Goal: Check status: Check status

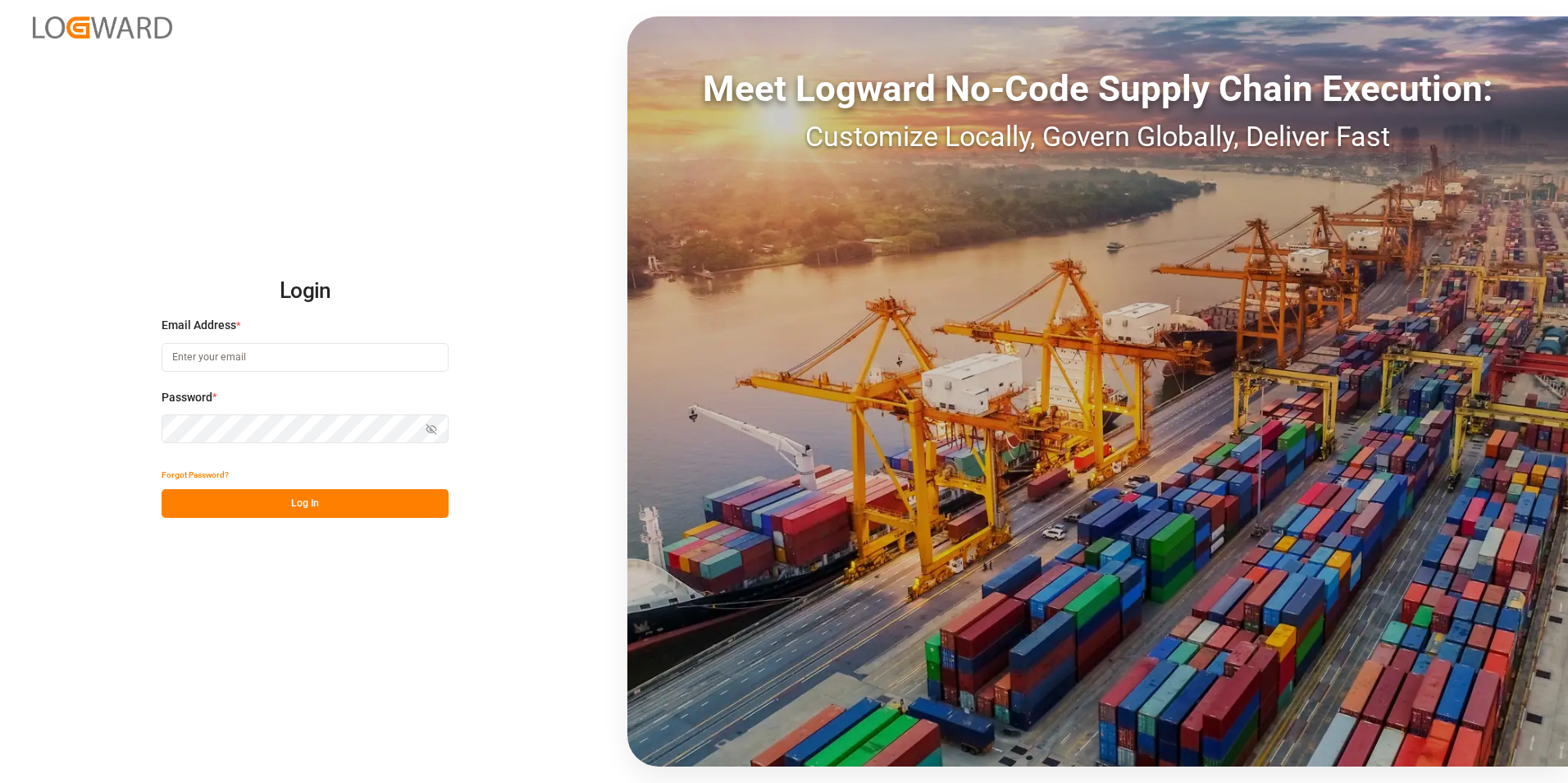
type input "[PERSON_NAME][EMAIL_ADDRESS][PERSON_NAME][DOMAIN_NAME]"
click at [308, 50] on button "Log In" at bounding box center [305, 503] width 287 height 29
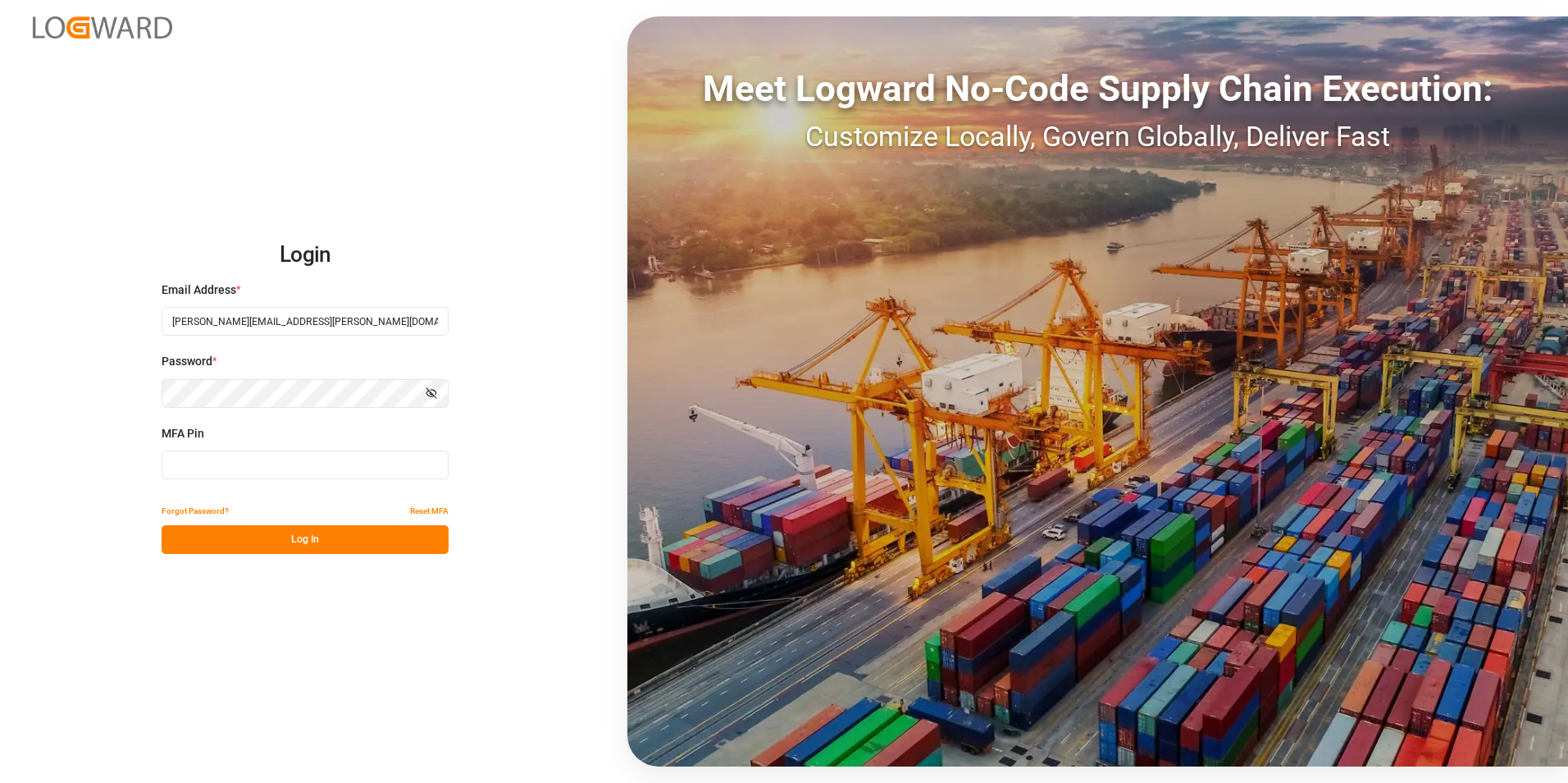
click at [278, 50] on input at bounding box center [305, 464] width 287 height 29
type input "538861"
click at [300, 50] on button "Log In" at bounding box center [305, 539] width 287 height 29
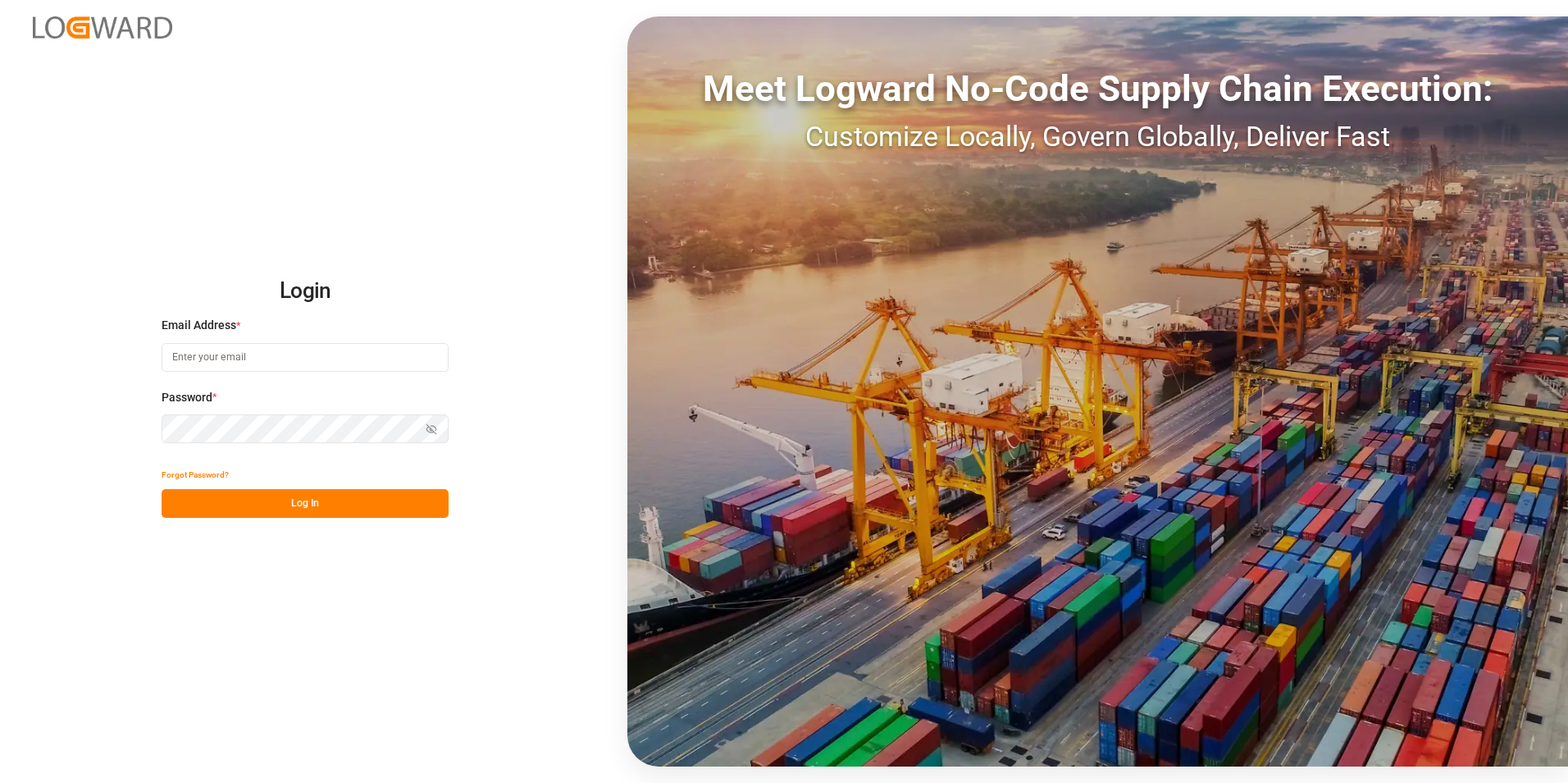
type input "[PERSON_NAME][EMAIL_ADDRESS][PERSON_NAME][DOMAIN_NAME]"
click at [283, 510] on button "Log In" at bounding box center [305, 503] width 287 height 29
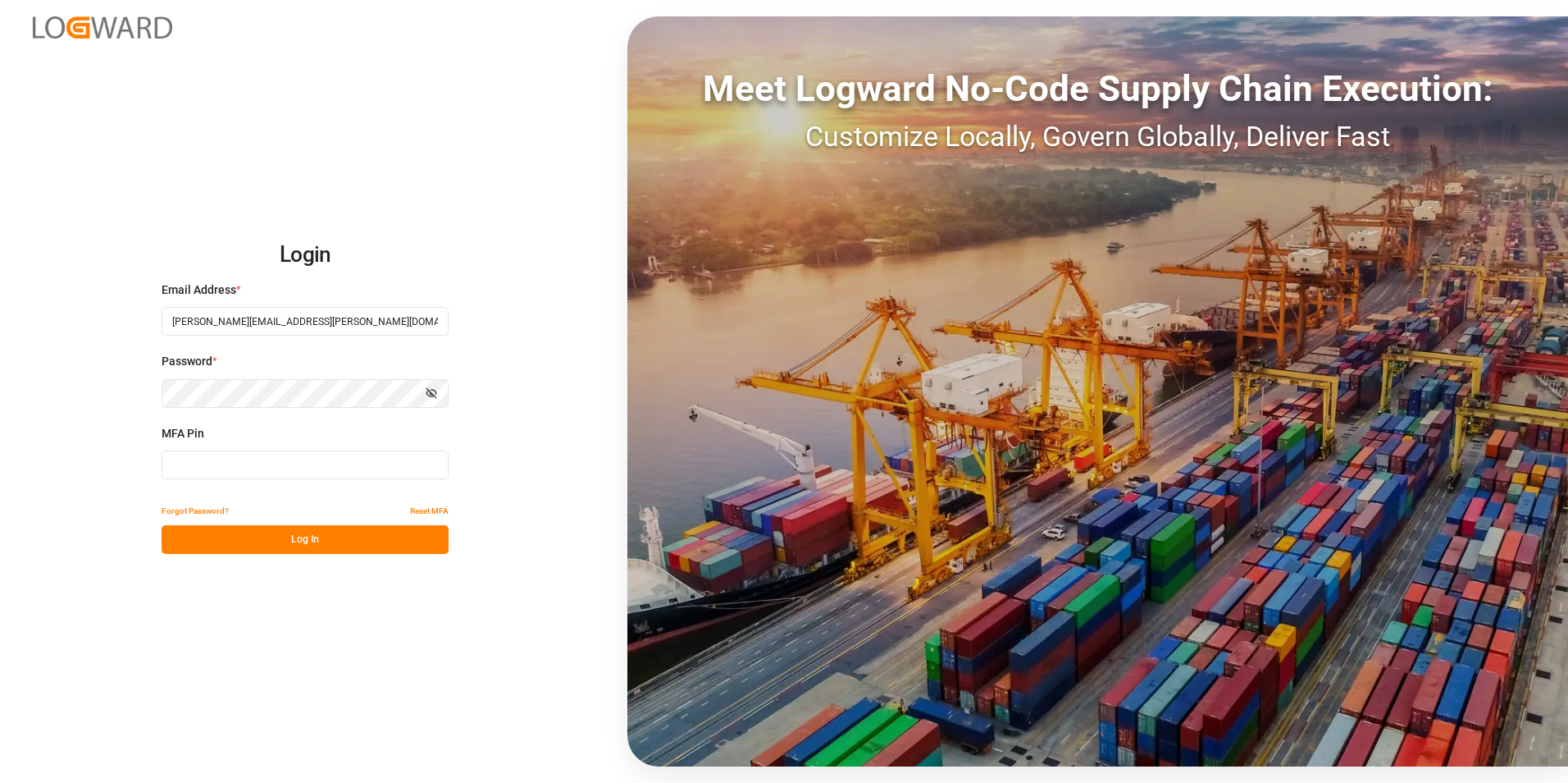
click at [250, 465] on input at bounding box center [305, 464] width 287 height 29
type input "806078"
click at [286, 530] on button "Log In" at bounding box center [305, 539] width 287 height 29
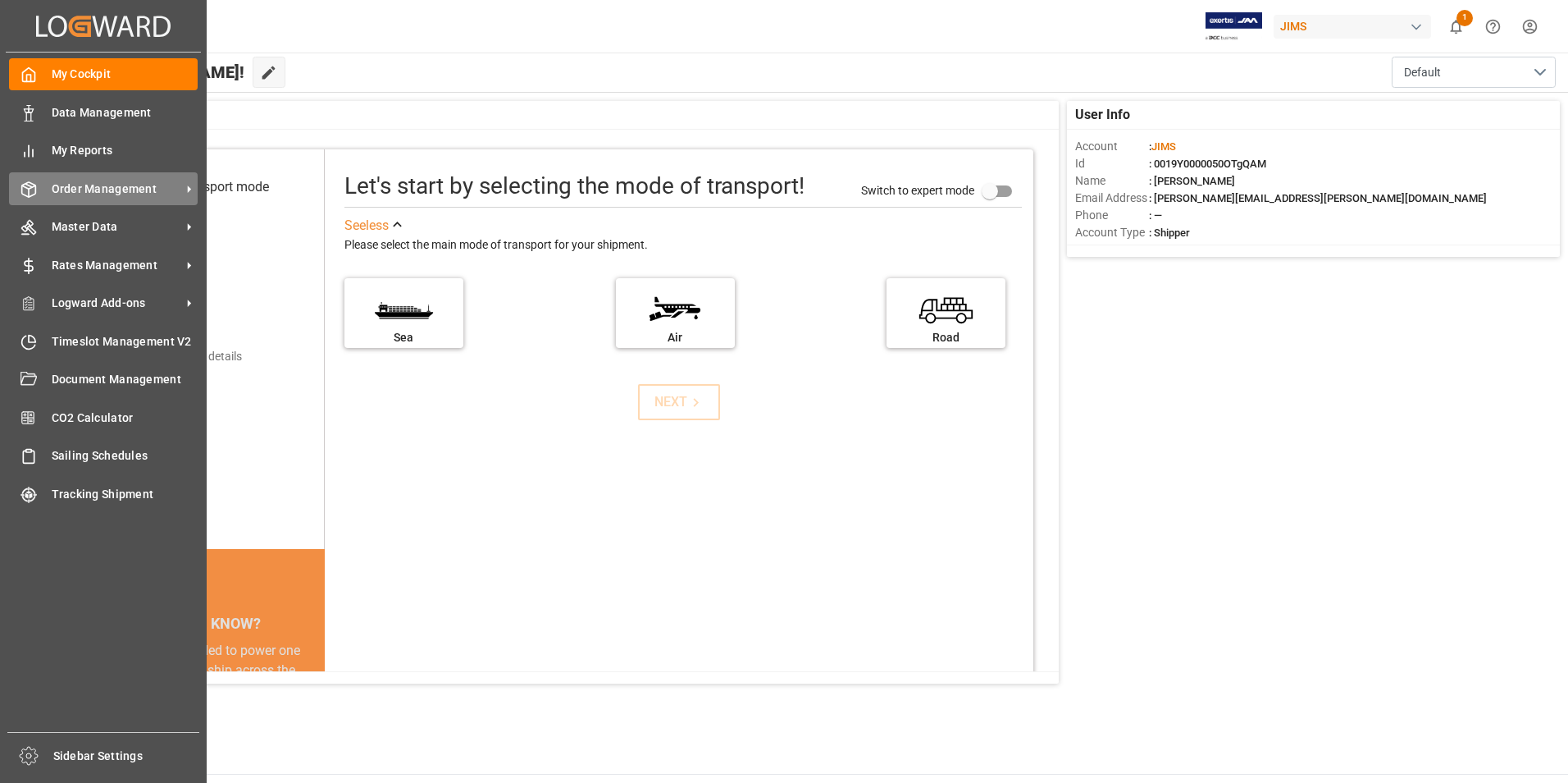
click at [108, 190] on span "Order Management" at bounding box center [116, 189] width 130 height 17
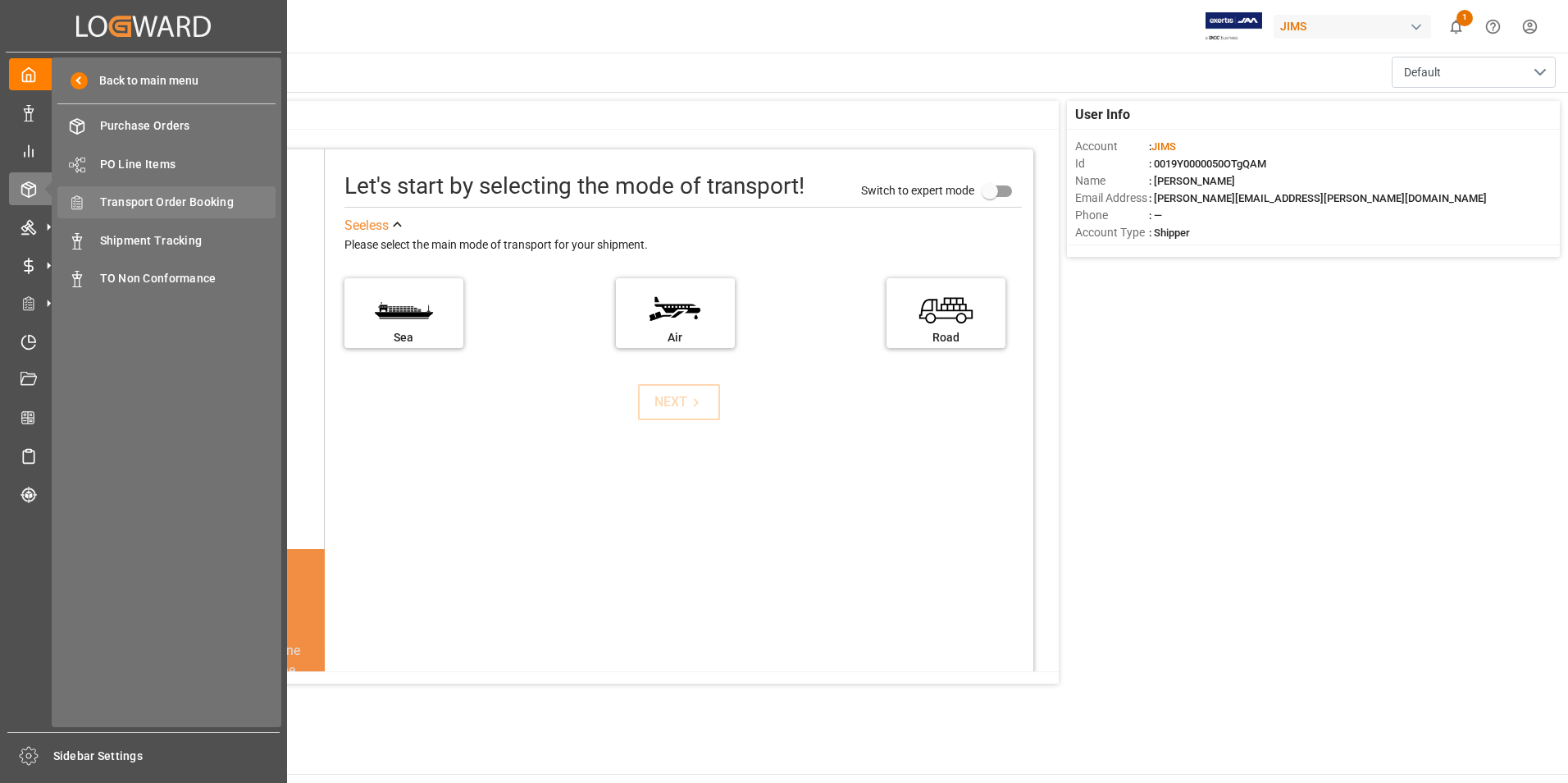
click at [181, 195] on span "Transport Order Booking" at bounding box center [188, 202] width 176 height 17
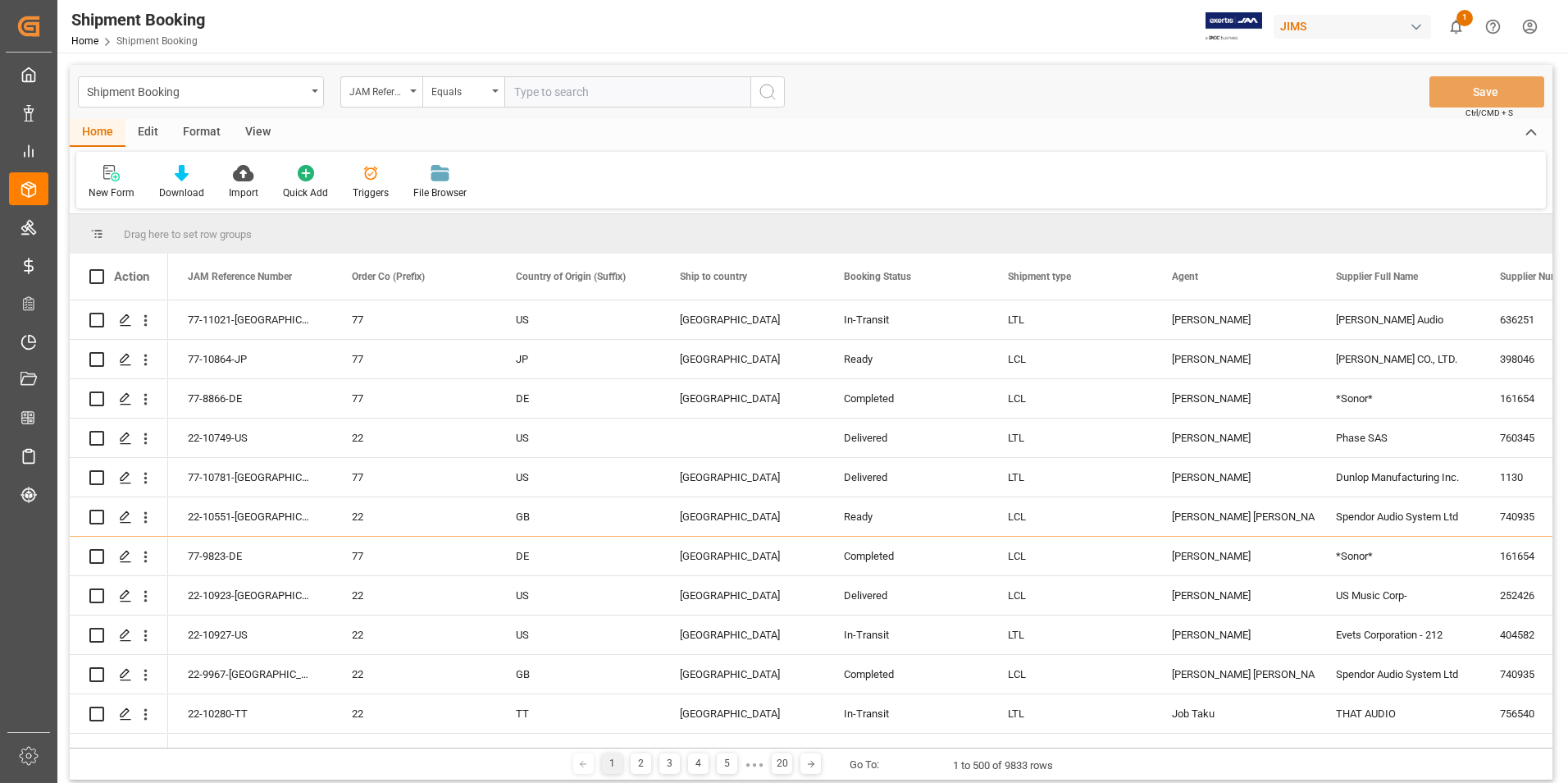
click at [548, 99] on input "text" at bounding box center [627, 92] width 246 height 32
paste input "[URL][DOMAIN_NAME]"
type input "h"
type input "77-8440-[GEOGRAPHIC_DATA]"
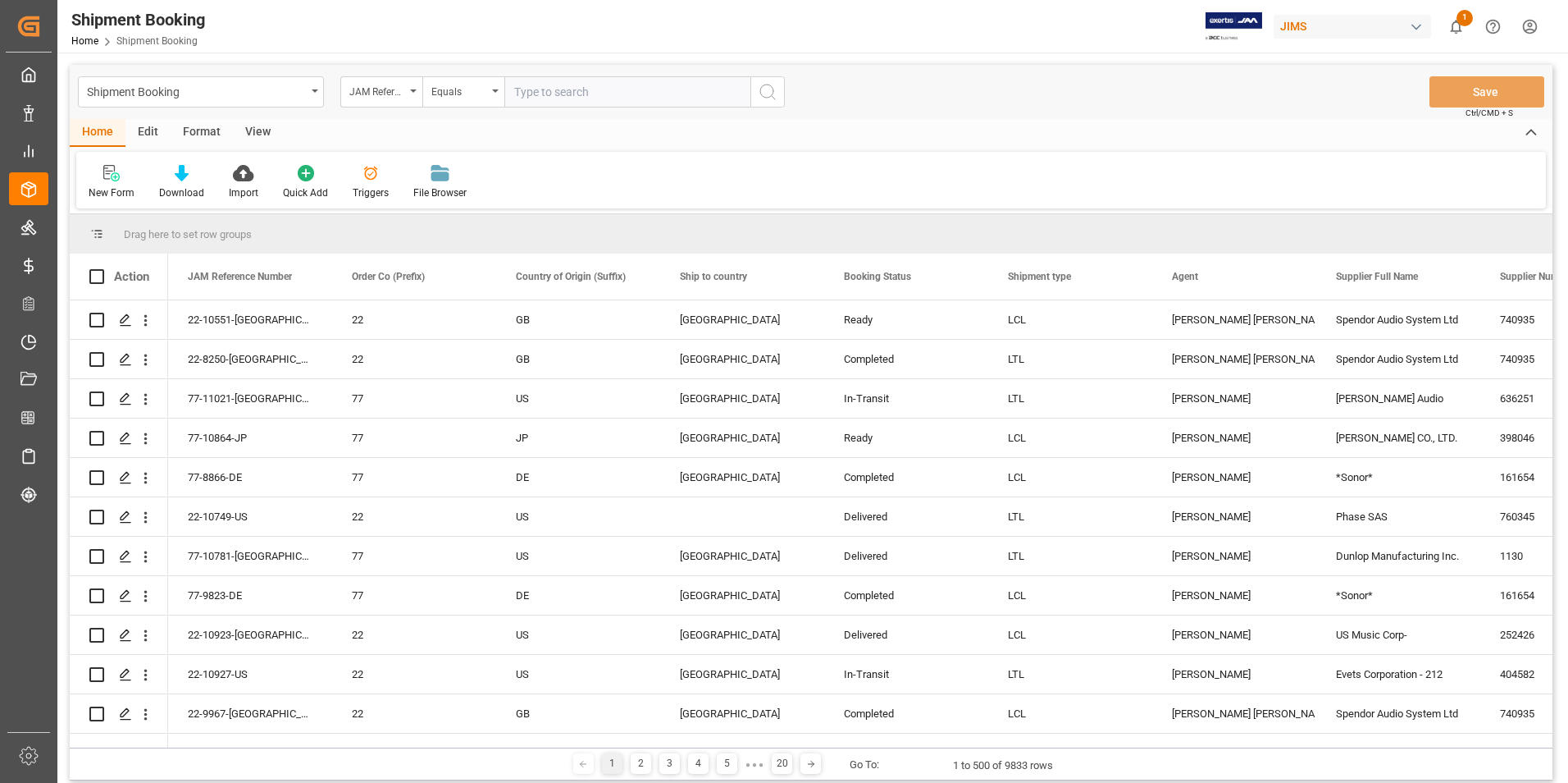
click at [569, 94] on input "text" at bounding box center [627, 92] width 246 height 32
paste input "77-10949-US"
type input "77-10949-US"
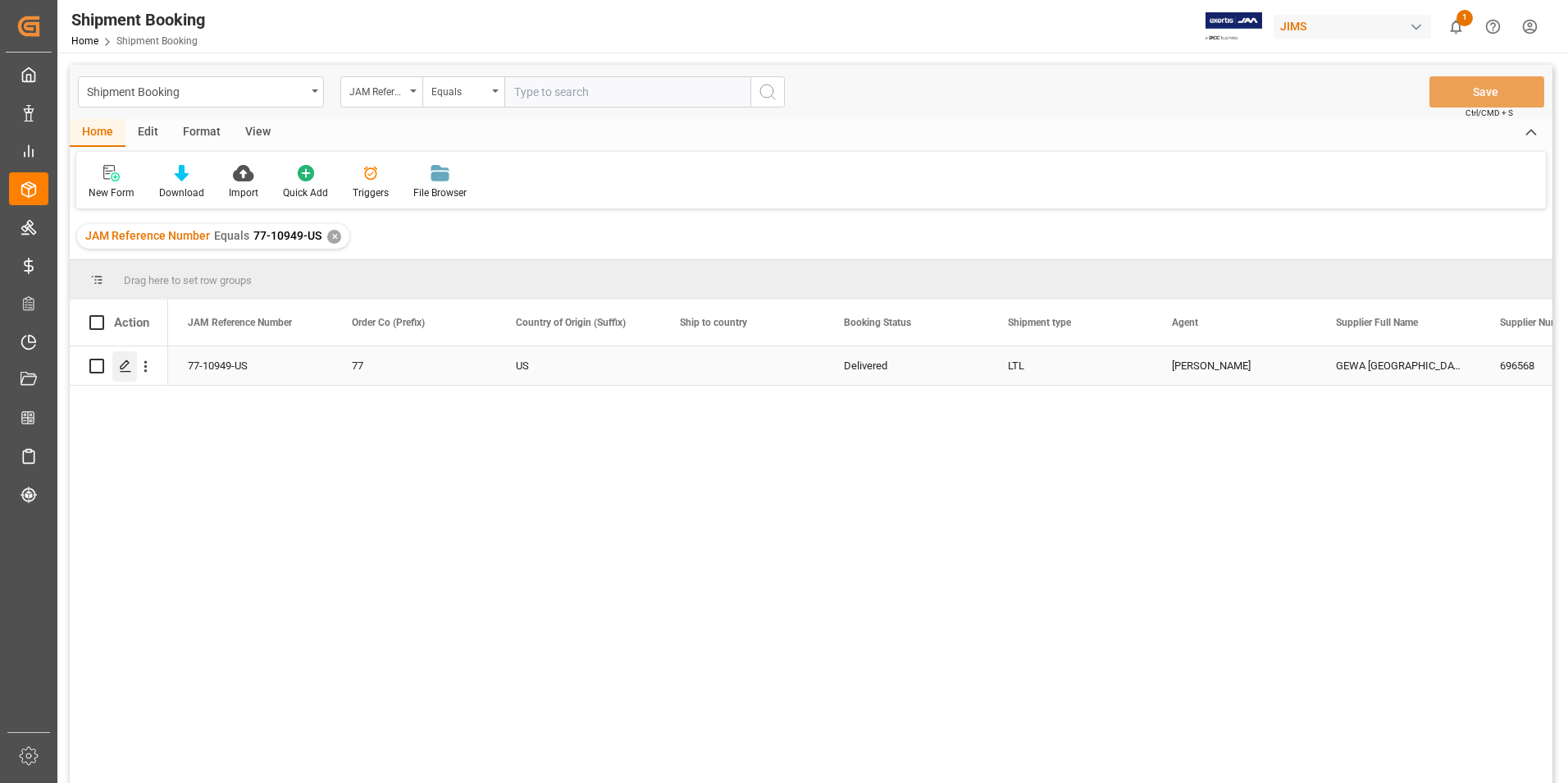
click at [124, 366] on icon "Press SPACE to select this row." at bounding box center [125, 365] width 13 height 14
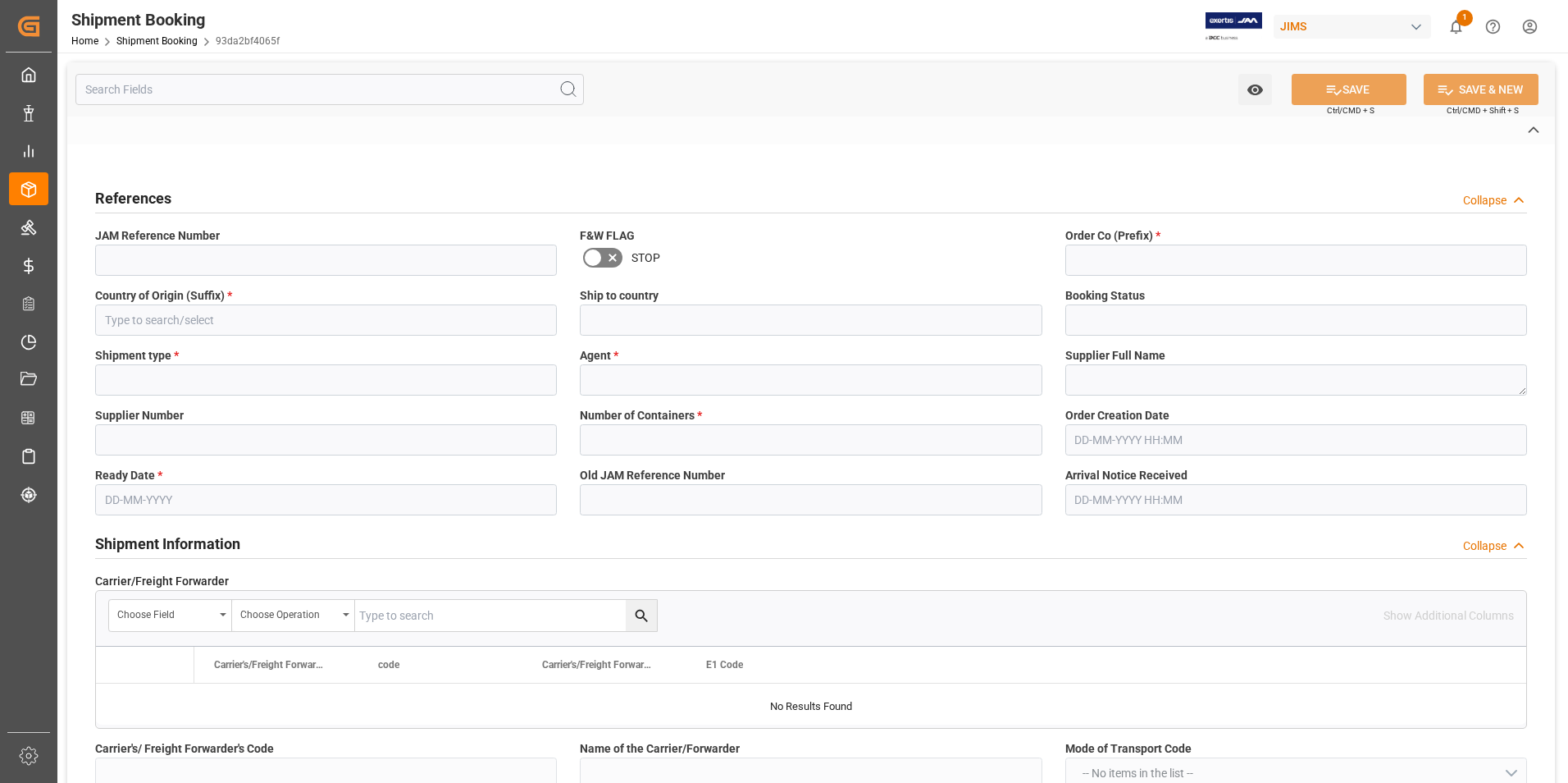
type input "CAD"
type input "cad"
type input "USD"
type input "usd"
type input "0"
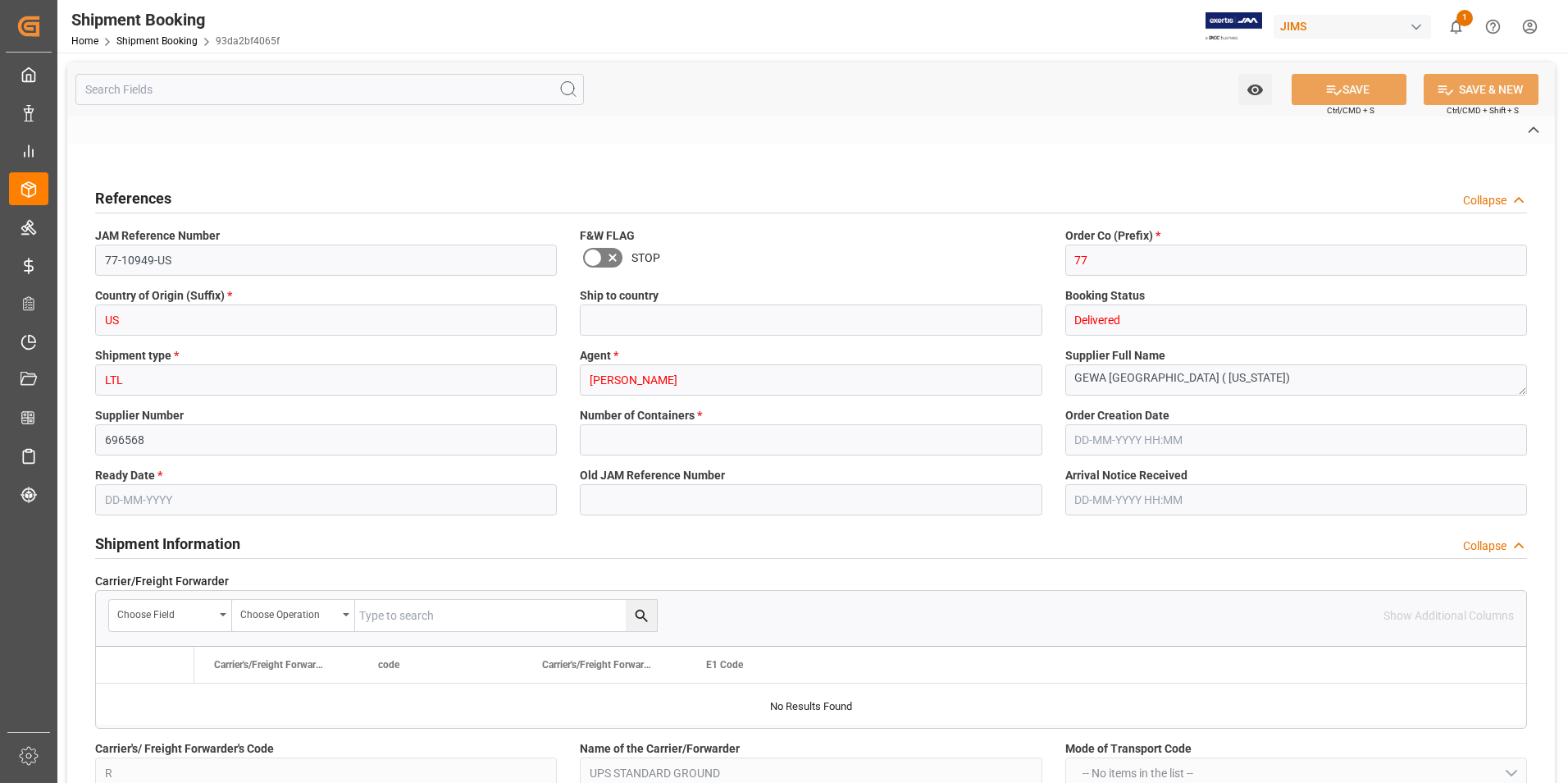
type input "6.9536"
type input "10"
type input "126.72"
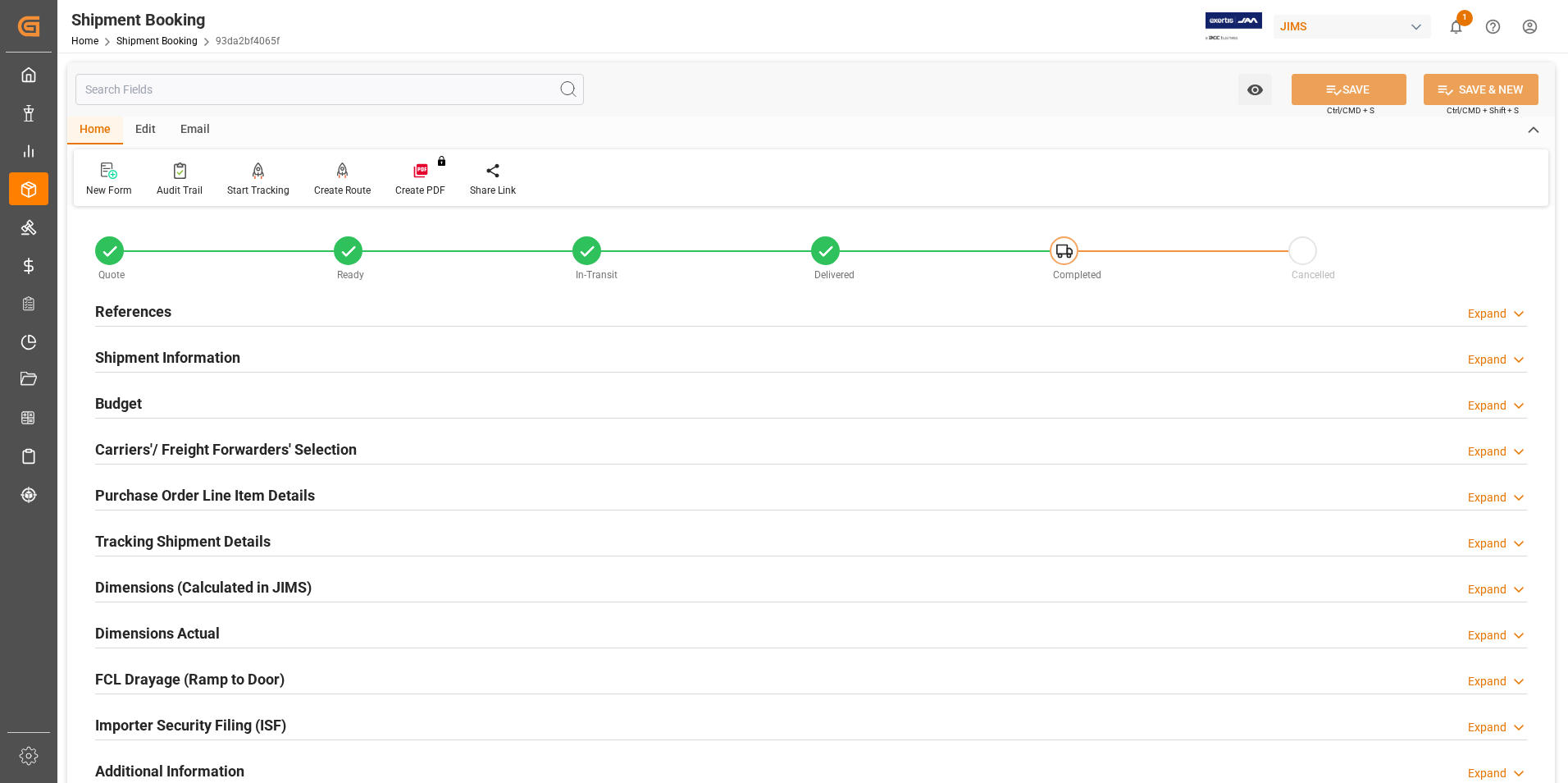
click at [139, 401] on h2 "Budget" at bounding box center [119, 403] width 47 height 22
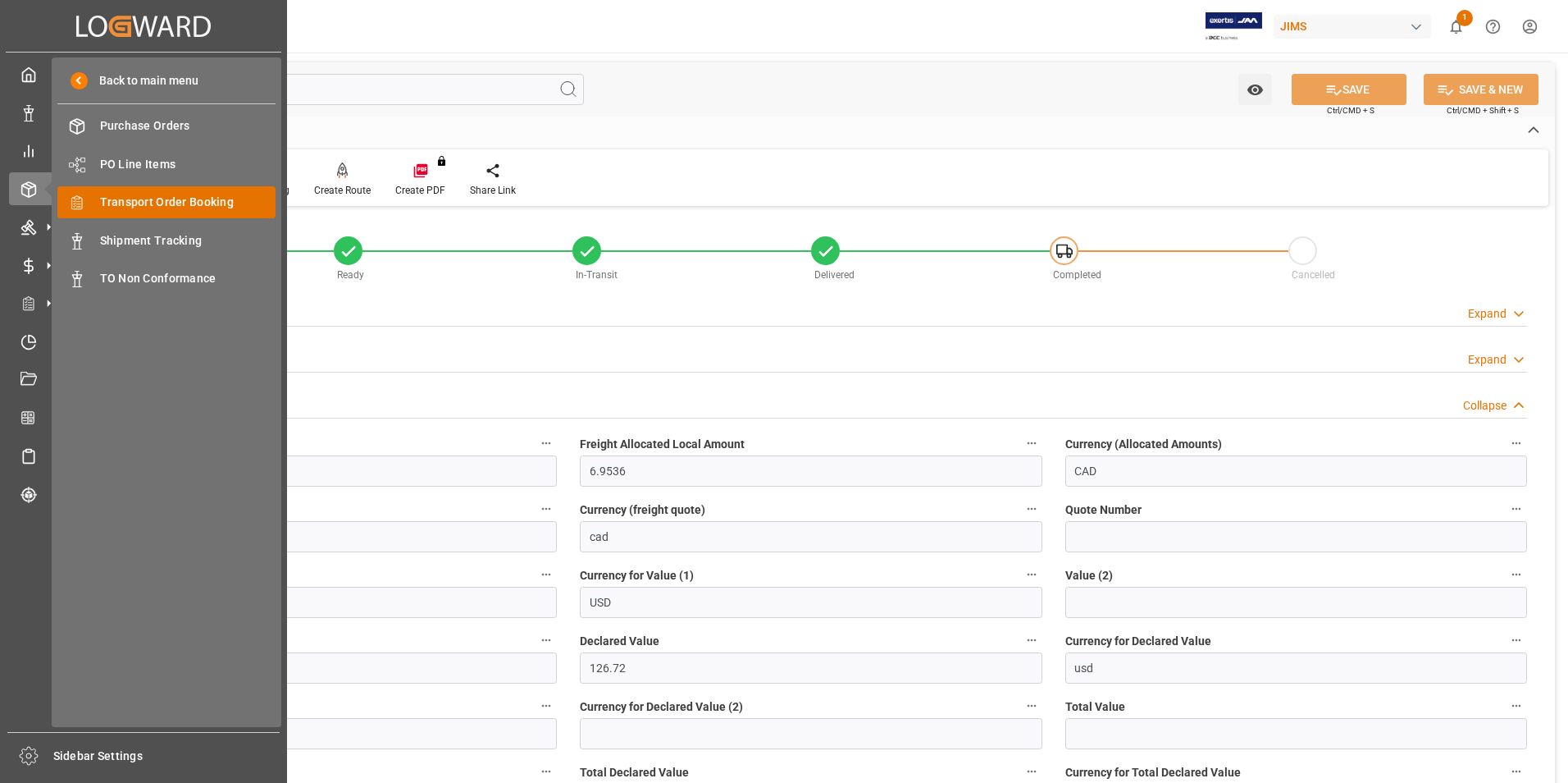
click at [251, 197] on span "Transport Order Booking" at bounding box center [188, 202] width 176 height 17
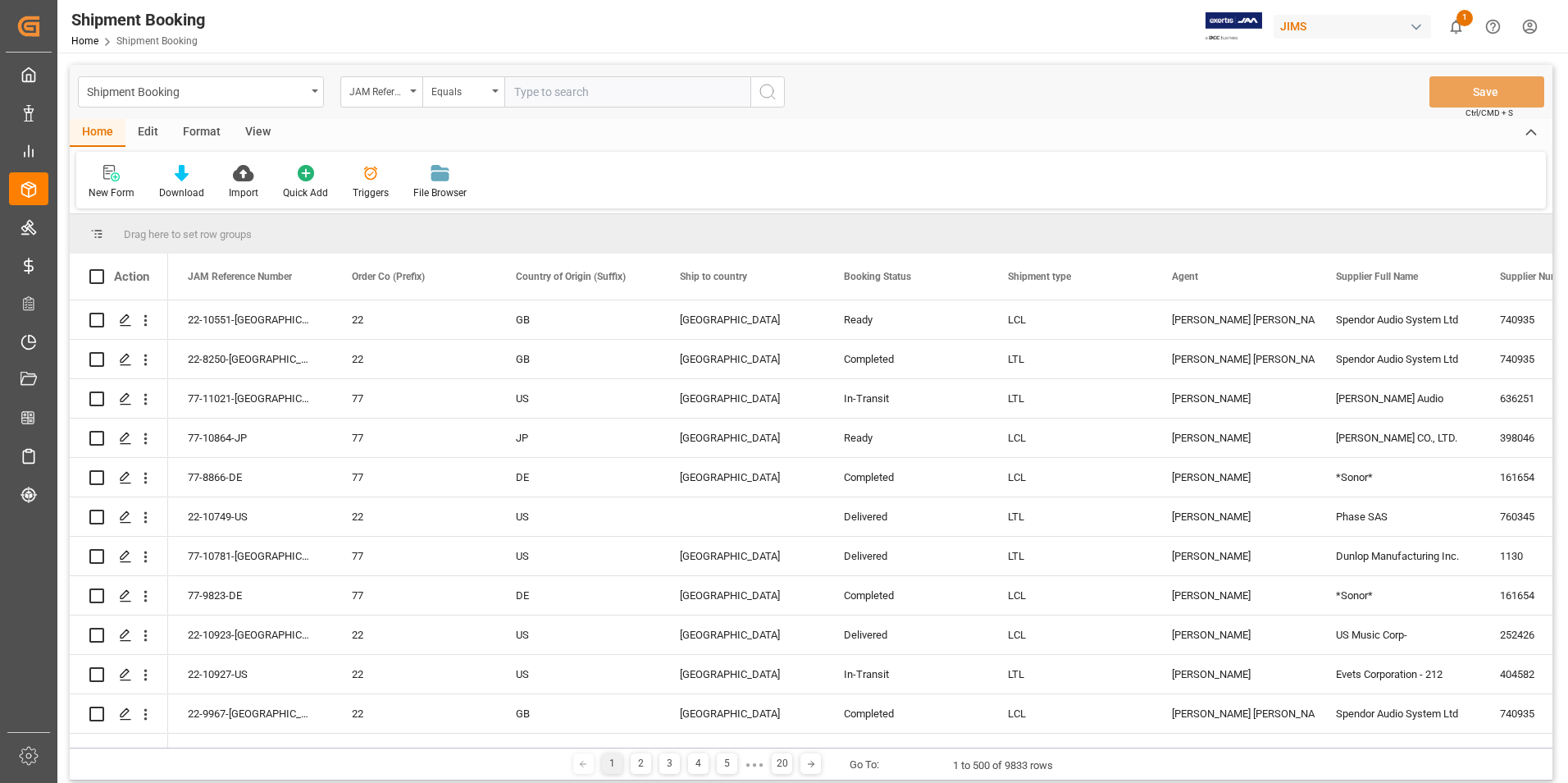
click at [578, 96] on input "text" at bounding box center [627, 92] width 246 height 32
paste input "77-10170-IT"
type input "77-10170-IT"
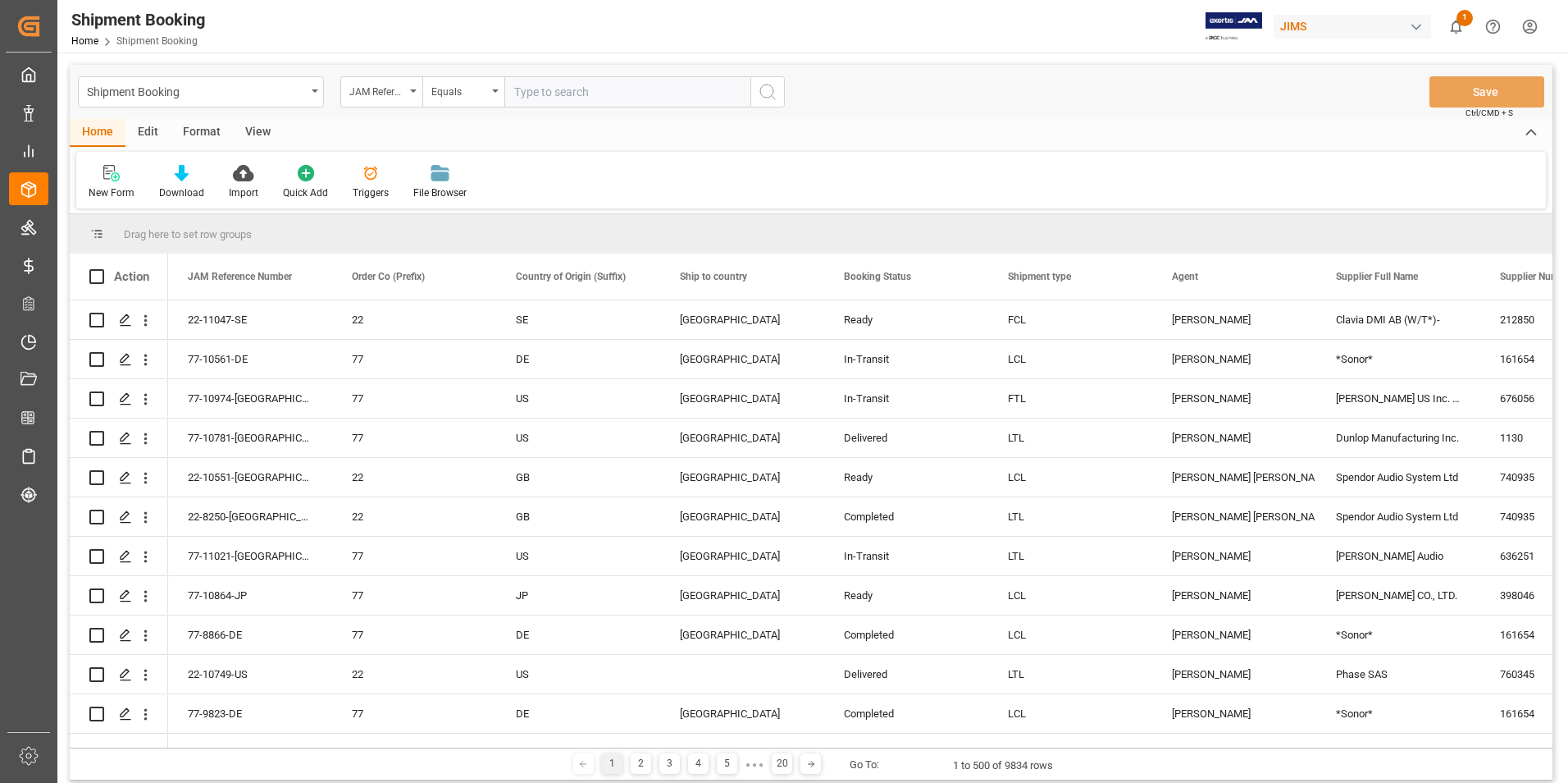
click at [568, 94] on input "text" at bounding box center [627, 92] width 246 height 32
paste input "77-11044-[GEOGRAPHIC_DATA]"
type input "77-11044-[GEOGRAPHIC_DATA]"
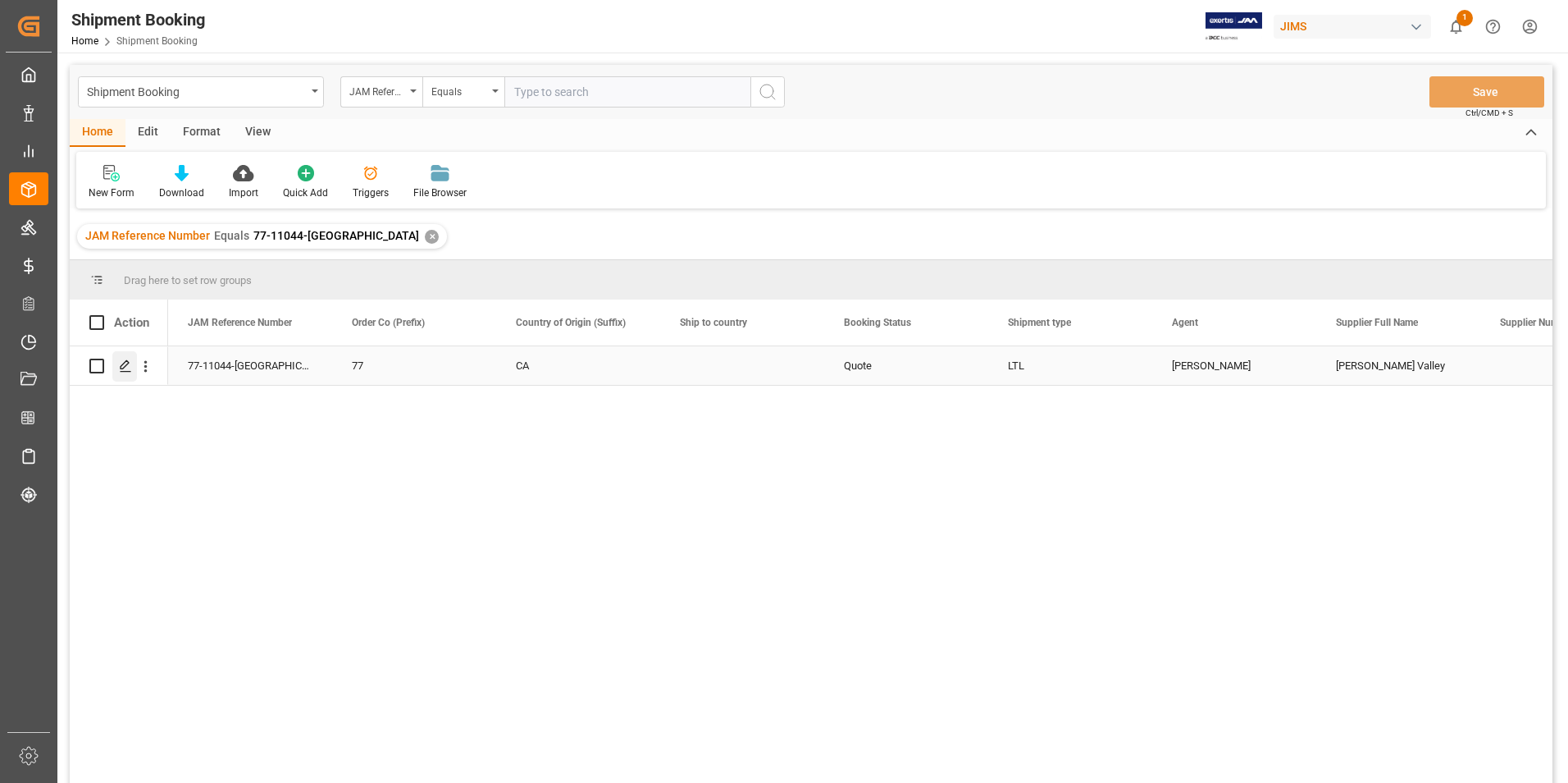
click at [123, 366] on icon "Press SPACE to select this row." at bounding box center [125, 365] width 13 height 14
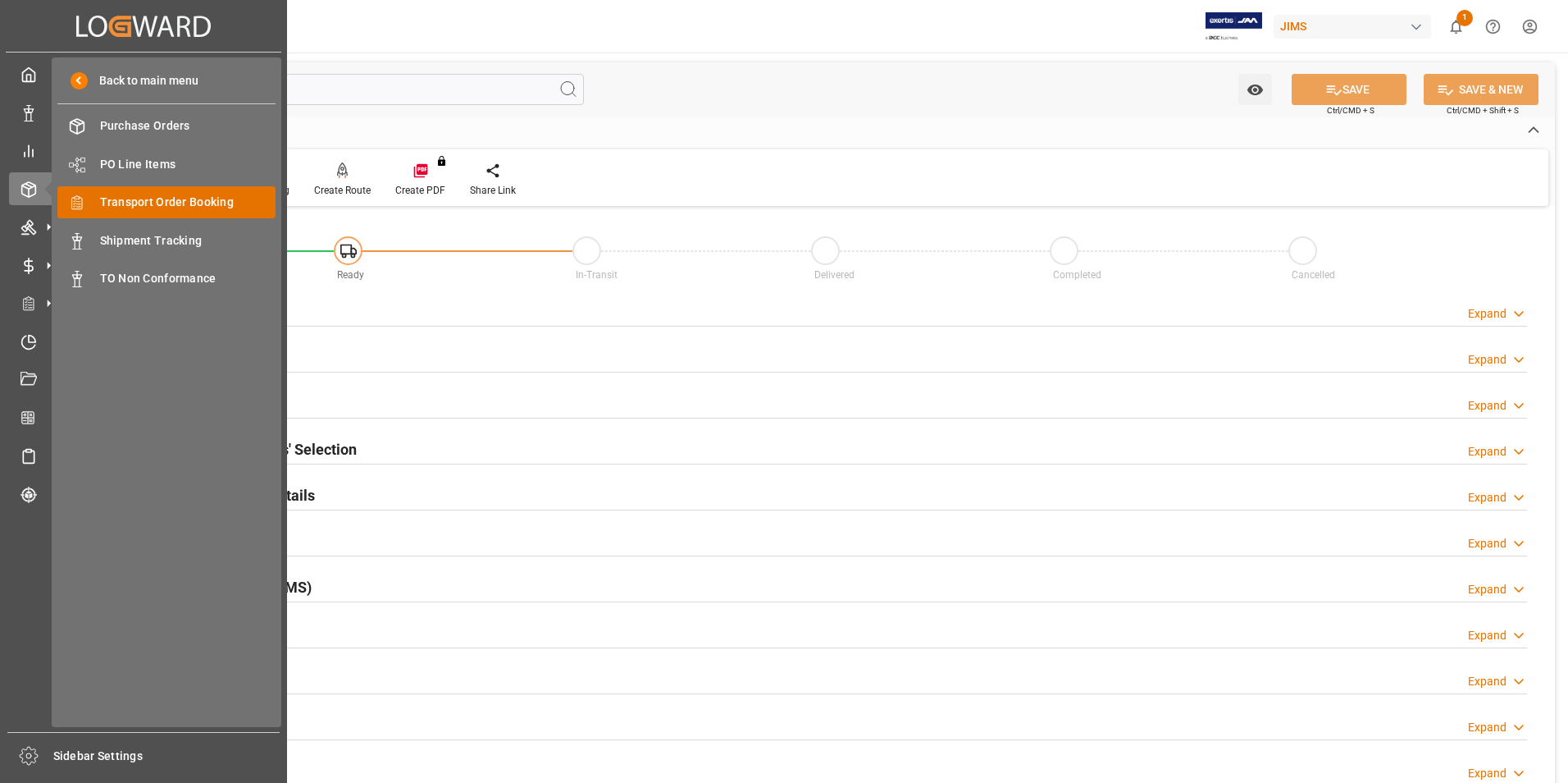
click at [212, 200] on span "Transport Order Booking" at bounding box center [188, 202] width 176 height 17
